Goal: Transaction & Acquisition: Purchase product/service

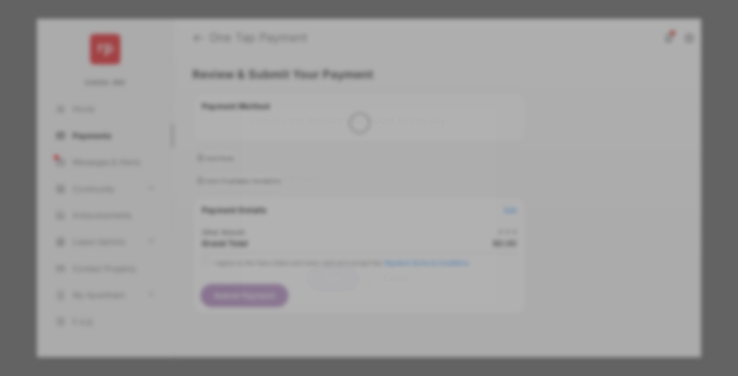
click at [350, 169] on div "Other Amount" at bounding box center [349, 178] width 171 height 18
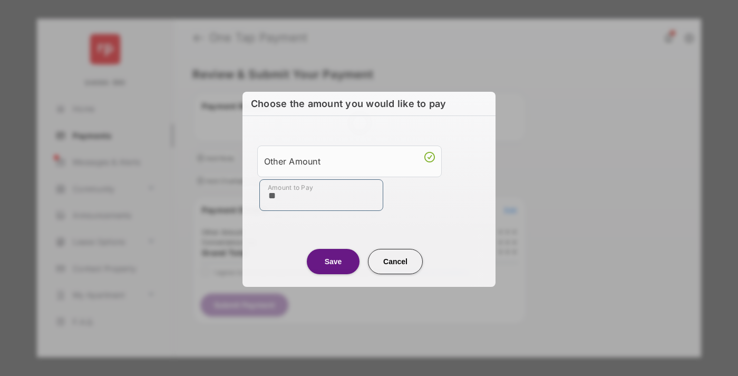
type input "**"
click at [333, 260] on button "Save" at bounding box center [333, 260] width 53 height 25
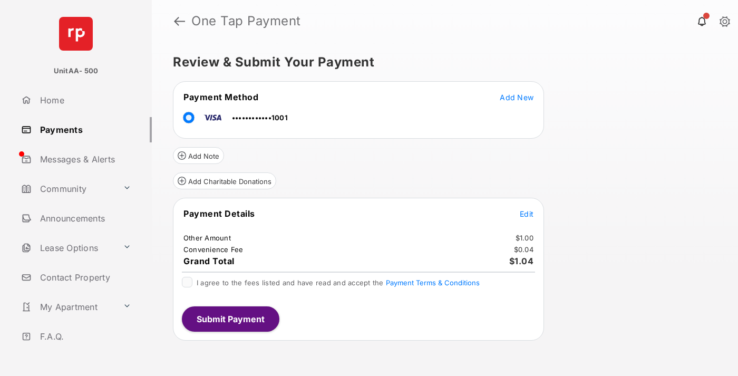
click at [527, 213] on span "Edit" at bounding box center [527, 213] width 14 height 9
click at [230, 318] on button "Submit Payment" at bounding box center [231, 318] width 98 height 25
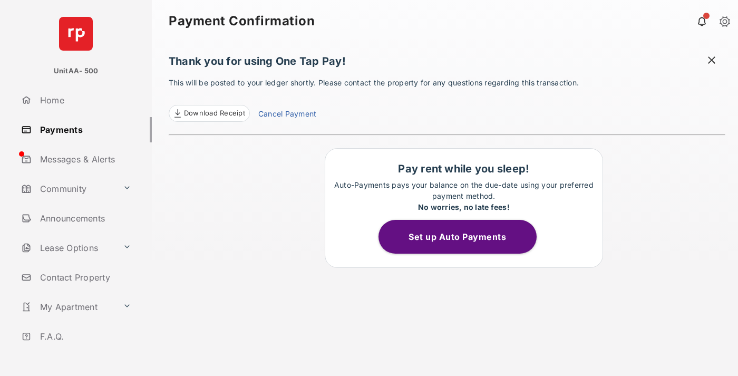
click at [82, 129] on link "Payments" at bounding box center [84, 129] width 135 height 25
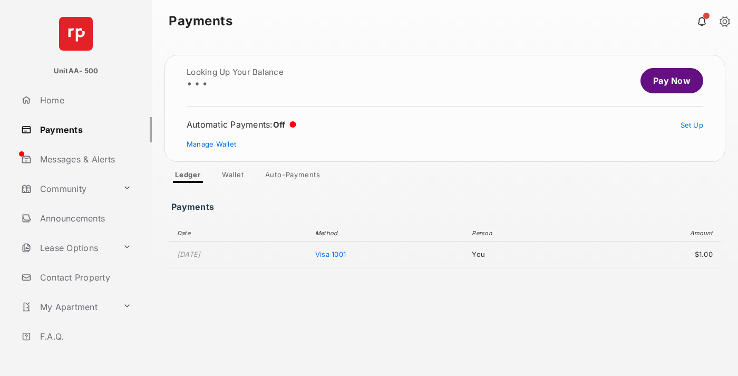
click at [667, 81] on link "Pay Now" at bounding box center [671, 80] width 63 height 25
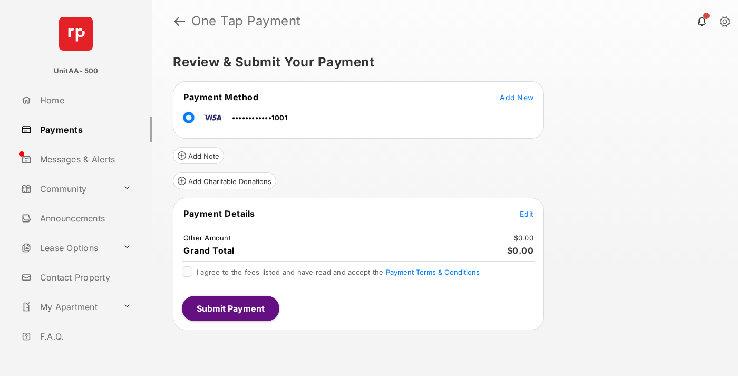
click at [527, 213] on span "Edit" at bounding box center [527, 213] width 14 height 9
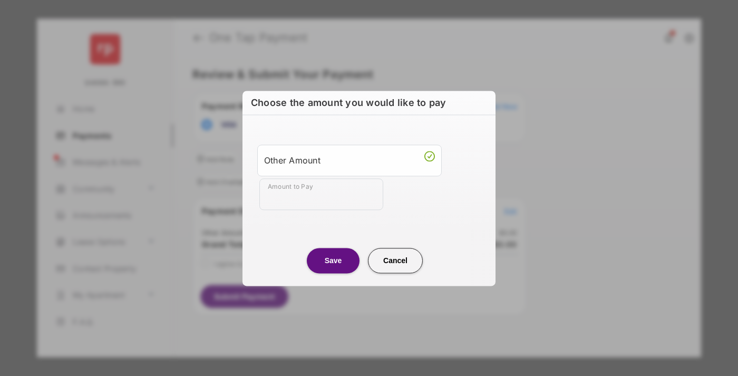
click at [350, 160] on div "Other Amount" at bounding box center [349, 160] width 171 height 18
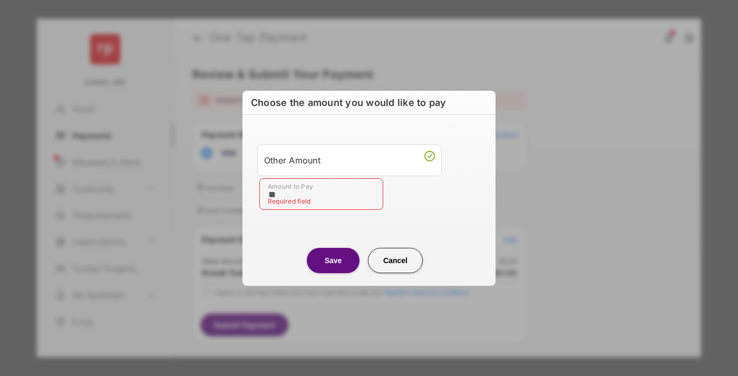
type input "**"
click at [333, 260] on button "Save" at bounding box center [333, 260] width 53 height 25
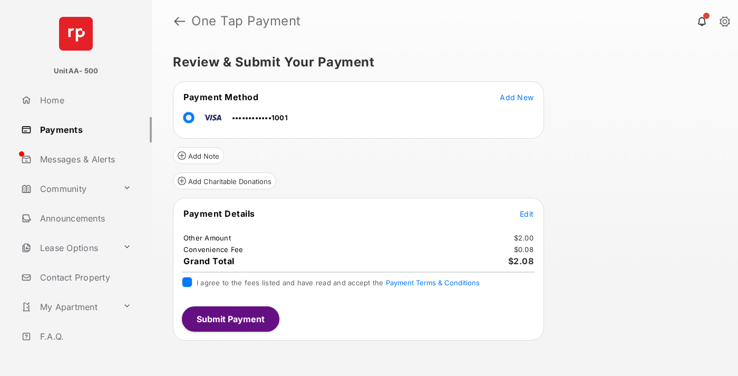
click at [230, 318] on button "Submit Payment" at bounding box center [231, 318] width 98 height 25
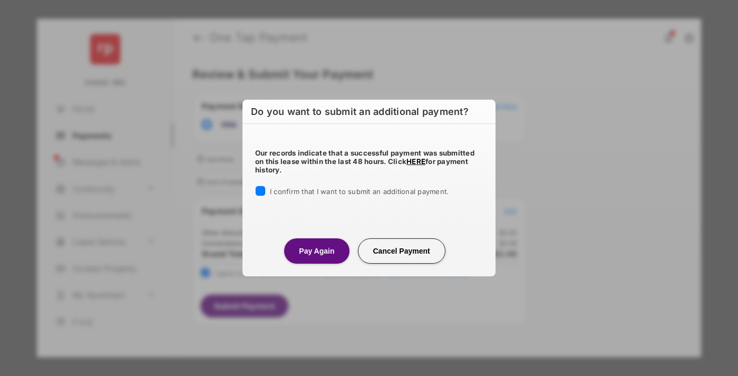
click at [316, 250] on button "Pay Again" at bounding box center [316, 250] width 65 height 25
